Goal: Obtain resource: Obtain resource

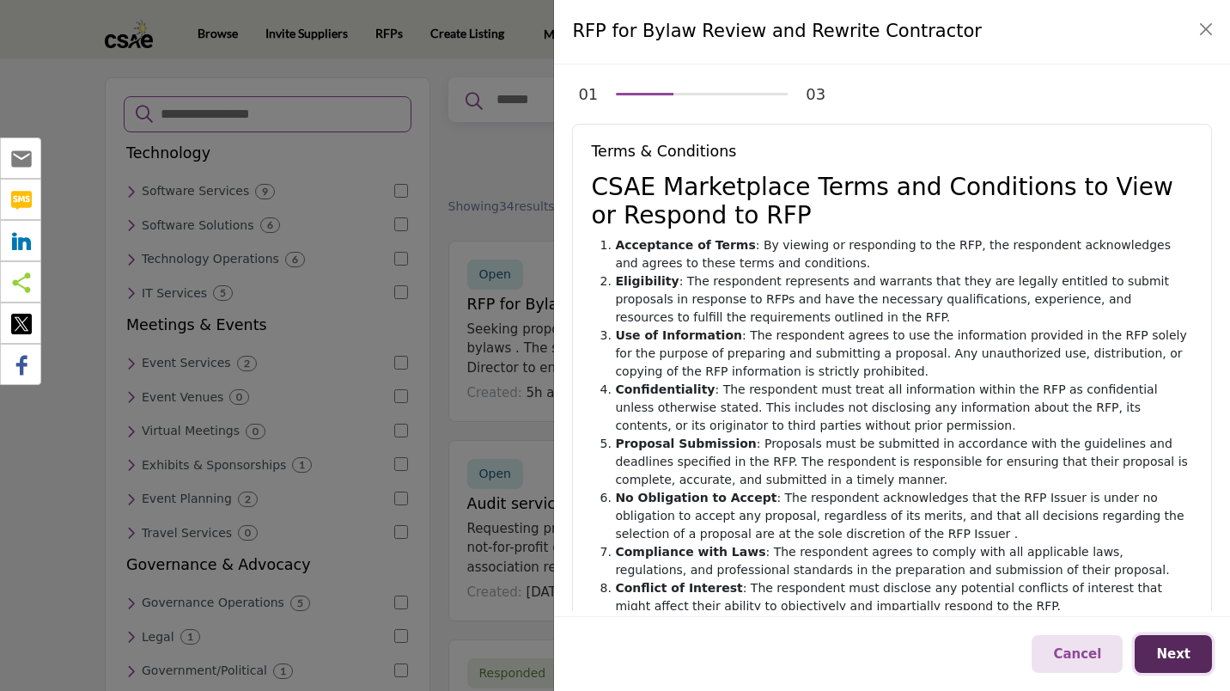
click at [1181, 655] on span "Next" at bounding box center [1173, 653] width 34 height 15
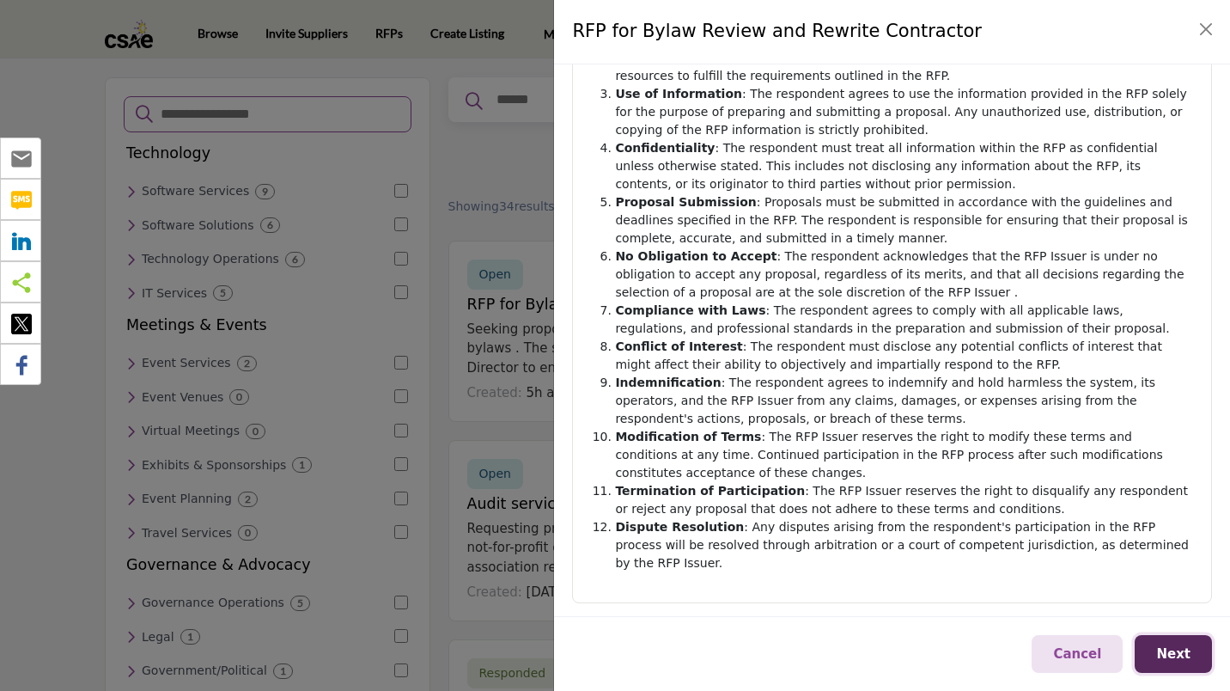
scroll to position [273, 0]
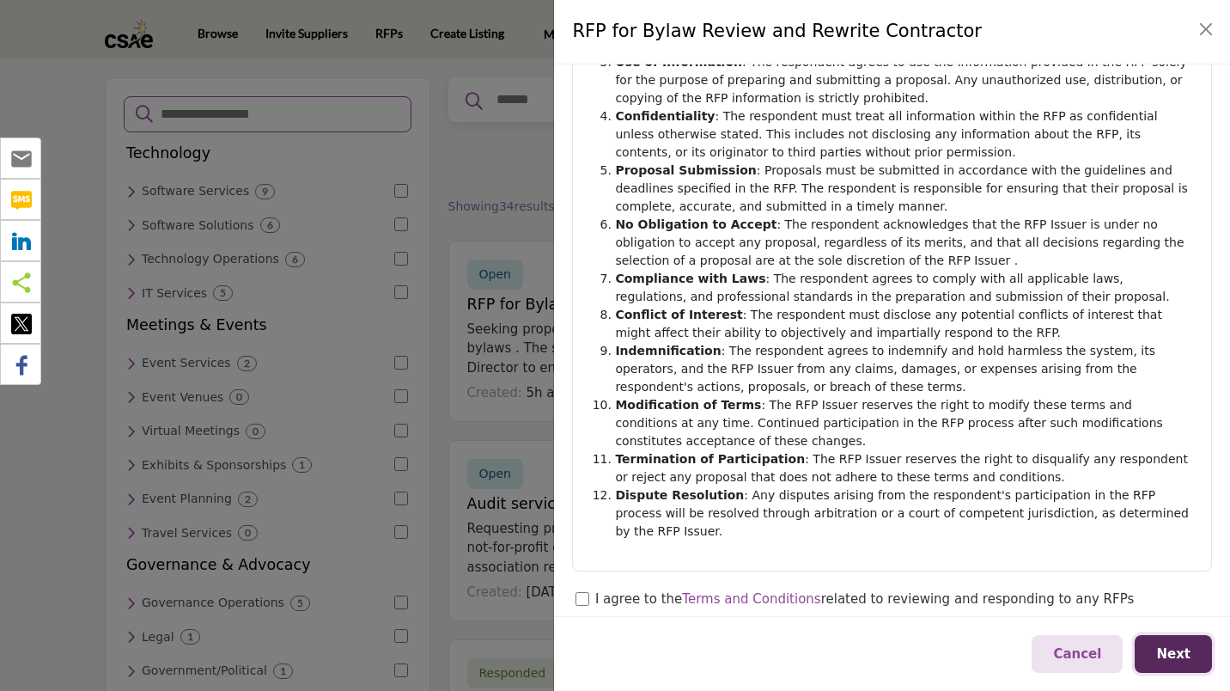
click at [1157, 653] on button "Next" at bounding box center [1173, 654] width 77 height 39
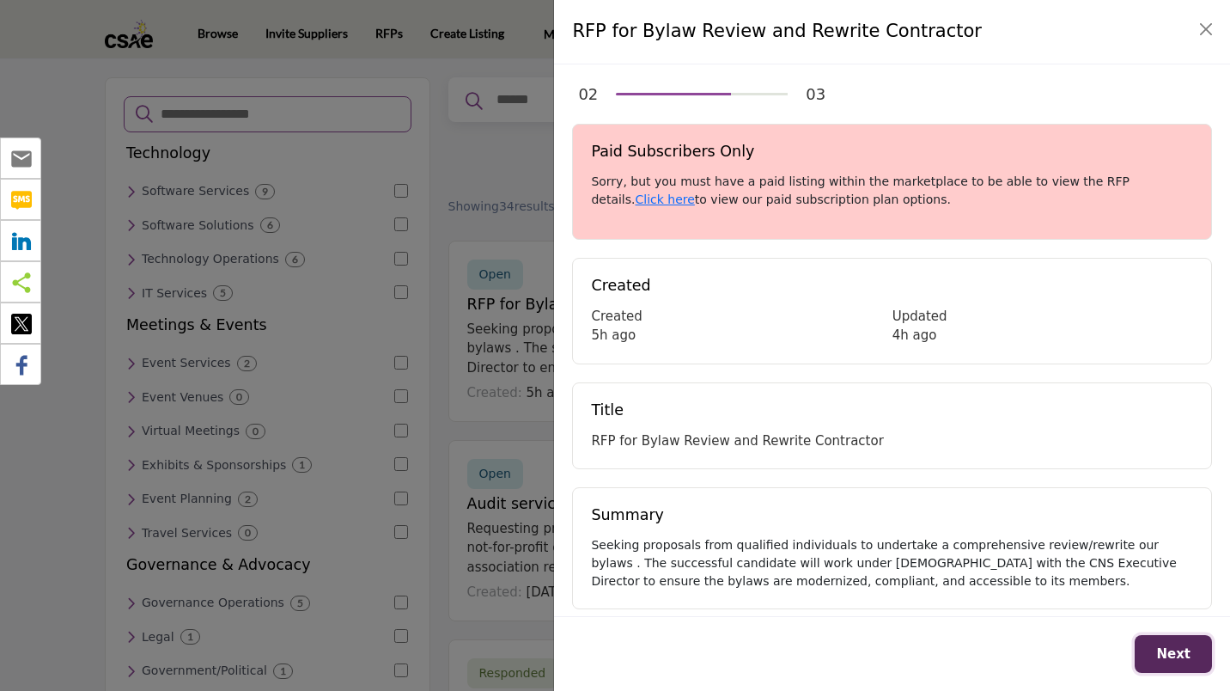
click at [1171, 665] on button "Next" at bounding box center [1173, 654] width 77 height 39
click at [695, 192] on link "Click here" at bounding box center [665, 199] width 59 height 14
click at [1201, 33] on button "Close" at bounding box center [1206, 29] width 24 height 24
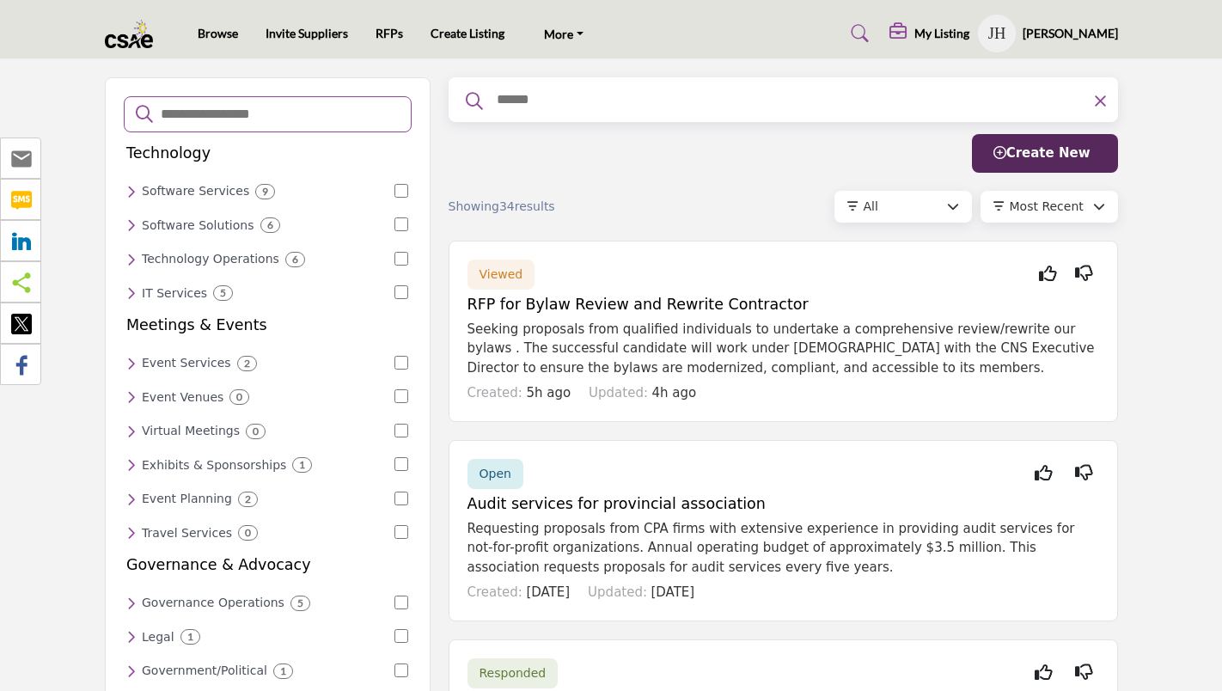
click at [674, 302] on h5 "RFP for Bylaw Review and Rewrite Contractor" at bounding box center [783, 305] width 632 height 18
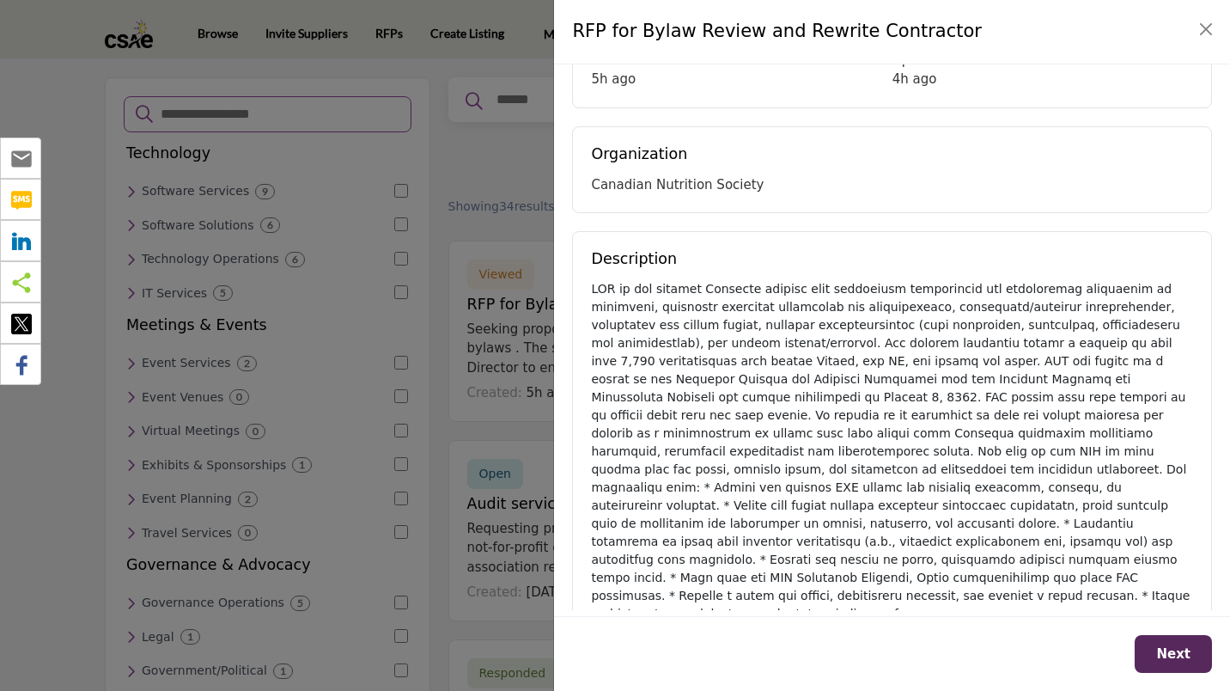
scroll to position [131, 0]
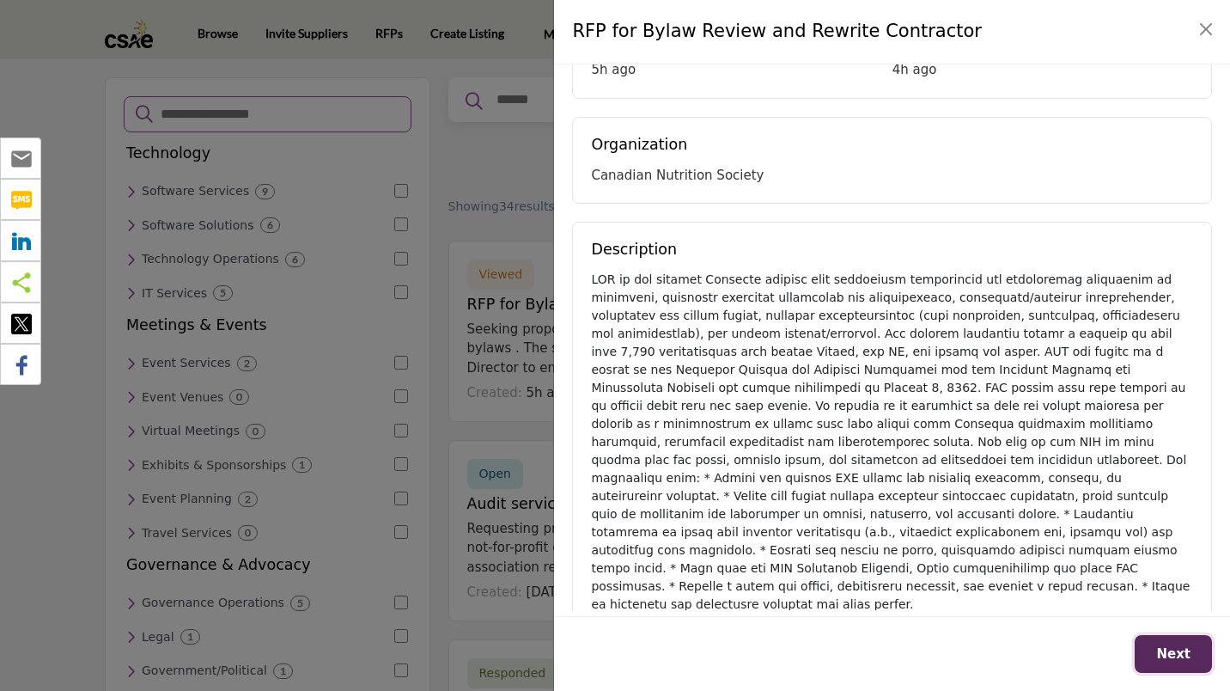
click at [1159, 651] on button "Next" at bounding box center [1173, 654] width 77 height 39
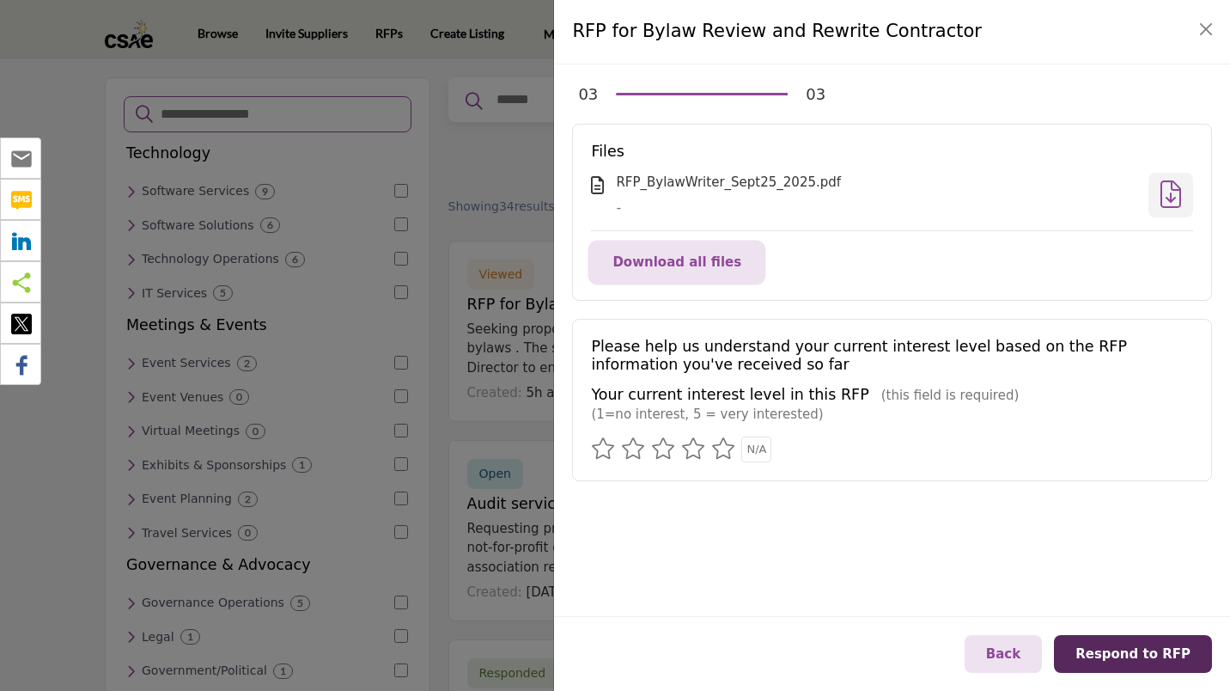
click at [668, 268] on span "Download all files" at bounding box center [677, 261] width 129 height 15
